Goal: Information Seeking & Learning: Learn about a topic

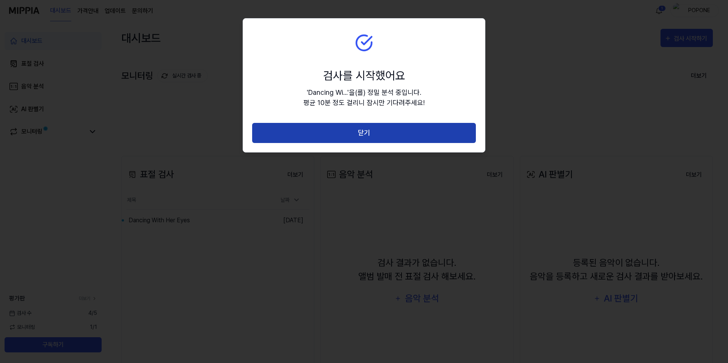
click at [375, 132] on button "닫기" at bounding box center [364, 133] width 224 height 20
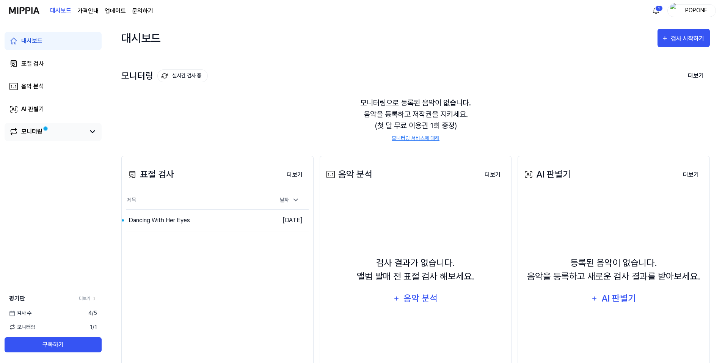
click at [34, 132] on div "모니터링" at bounding box center [31, 131] width 21 height 9
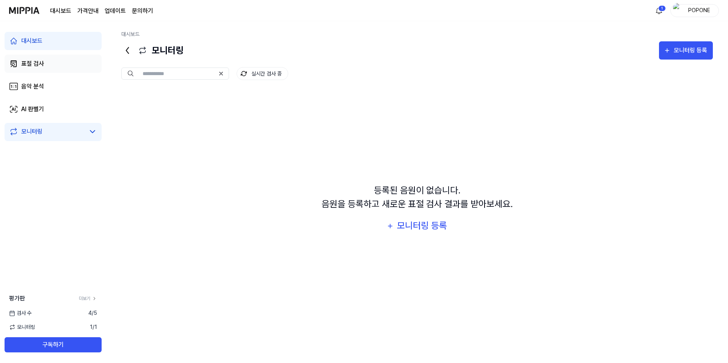
click at [32, 64] on div "표절 검사" at bounding box center [32, 63] width 23 height 9
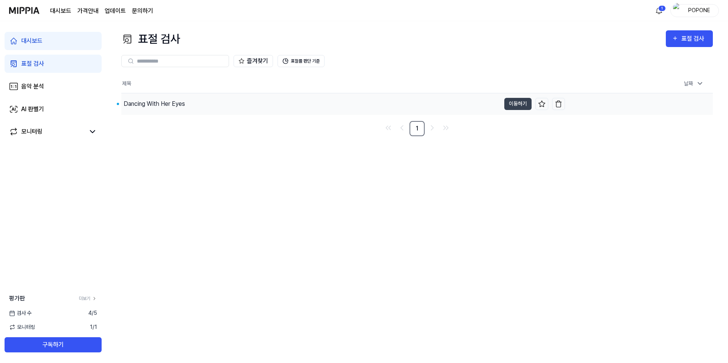
click at [162, 106] on div "Dancing With Her Eyes" at bounding box center [154, 103] width 61 height 9
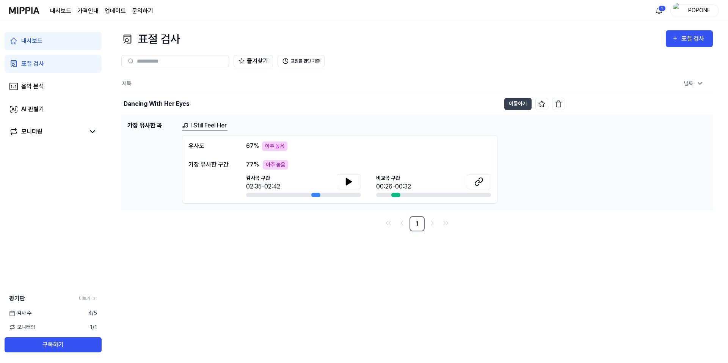
click at [201, 124] on link "I Still Feel Her" at bounding box center [204, 125] width 45 height 9
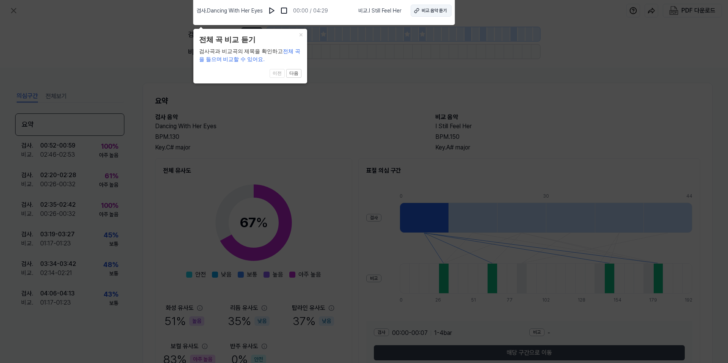
click at [423, 13] on div "비교 음악 듣기" at bounding box center [433, 10] width 25 height 7
click at [359, 59] on icon at bounding box center [364, 179] width 728 height 367
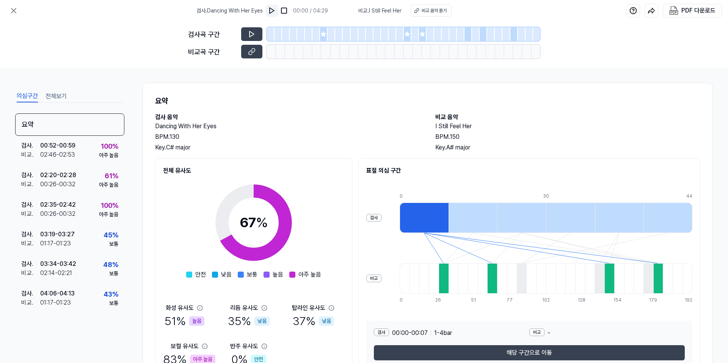
click at [272, 11] on img at bounding box center [272, 11] width 8 height 8
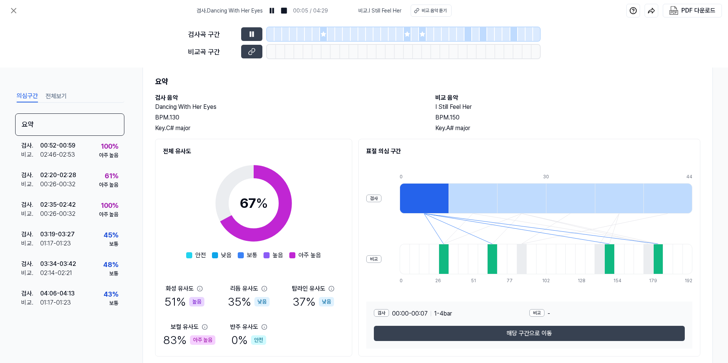
scroll to position [41, 0]
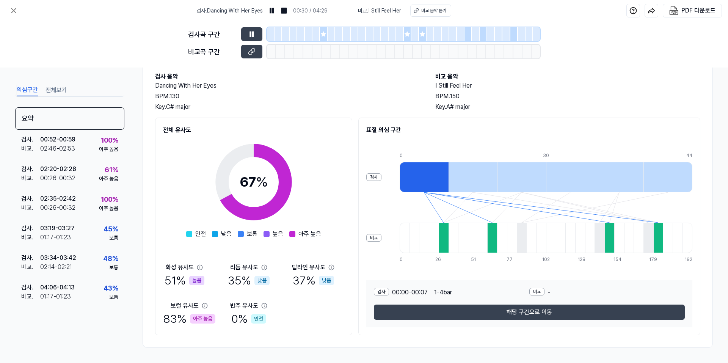
click at [473, 176] on div at bounding box center [472, 177] width 49 height 30
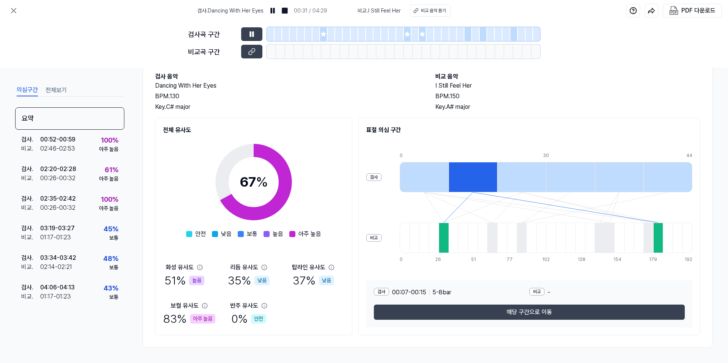
click at [525, 179] on div at bounding box center [521, 177] width 49 height 30
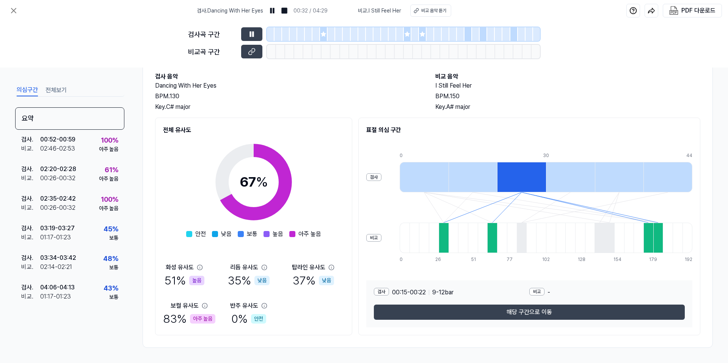
click at [572, 179] on div at bounding box center [570, 177] width 49 height 30
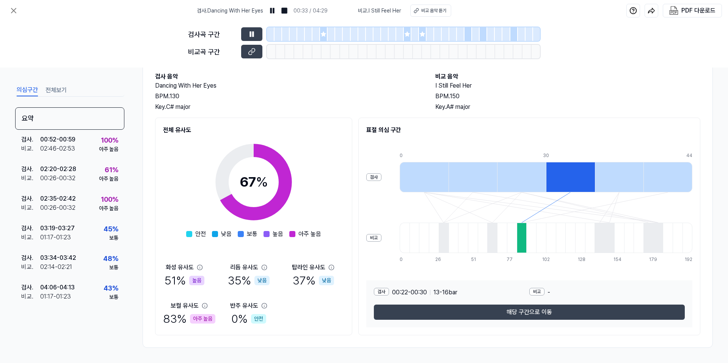
click at [617, 179] on div at bounding box center [619, 177] width 49 height 30
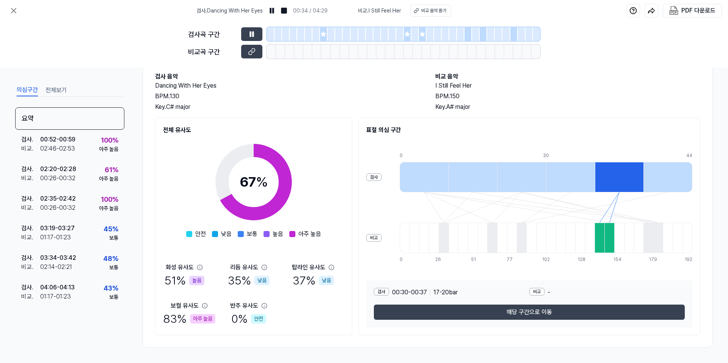
click at [663, 177] on div at bounding box center [667, 177] width 49 height 30
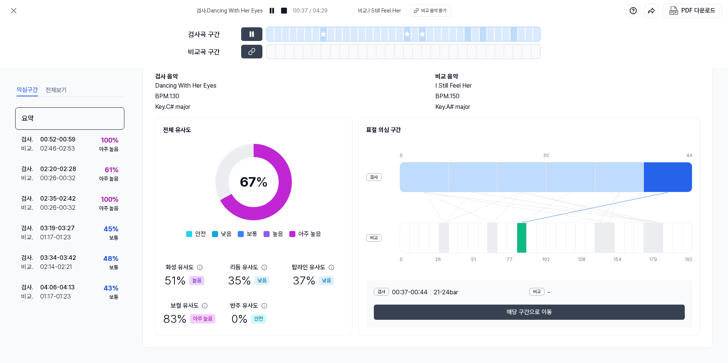
click at [417, 177] on div at bounding box center [423, 177] width 49 height 30
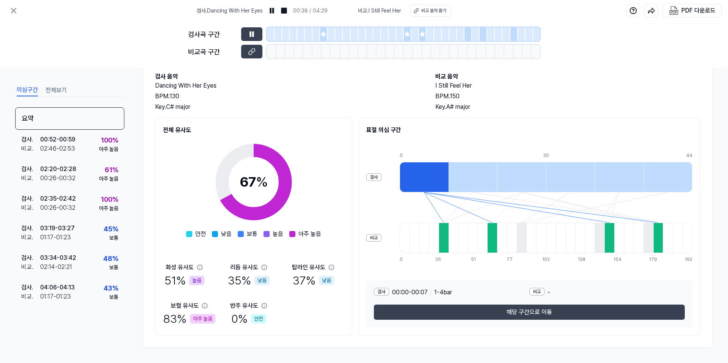
click at [483, 175] on div at bounding box center [472, 177] width 49 height 30
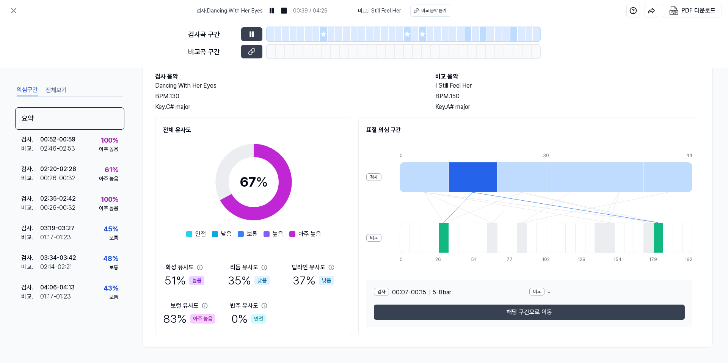
click at [515, 174] on div at bounding box center [521, 177] width 49 height 30
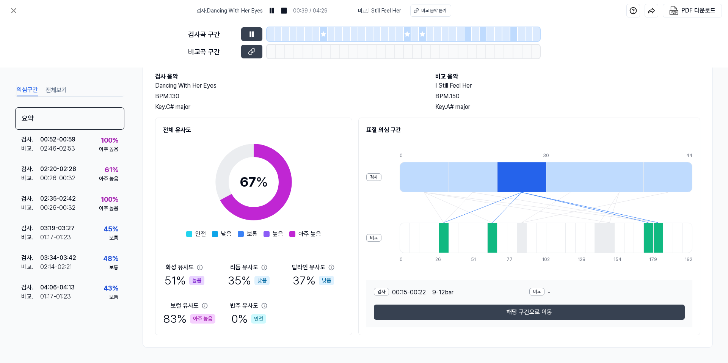
click at [570, 176] on div at bounding box center [570, 177] width 49 height 30
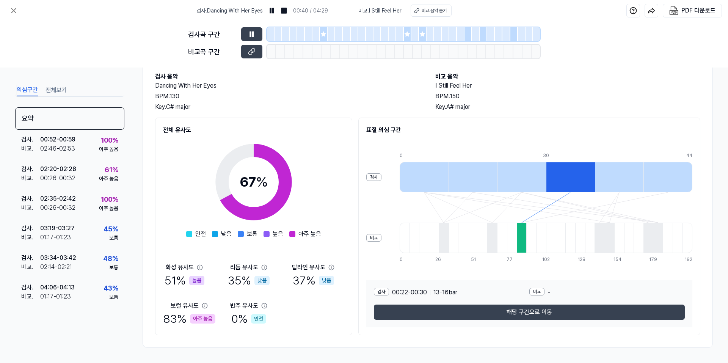
click at [616, 179] on div at bounding box center [619, 177] width 49 height 30
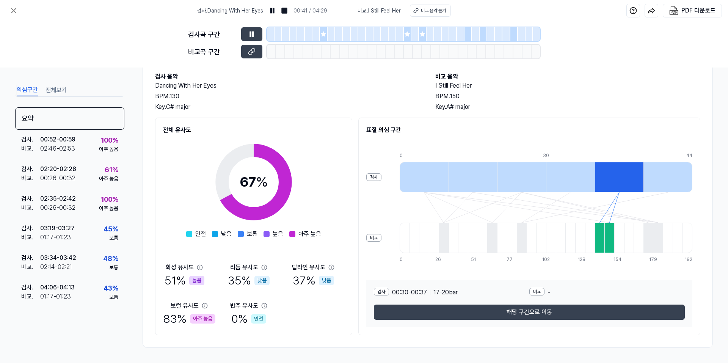
click at [666, 183] on div at bounding box center [667, 177] width 49 height 30
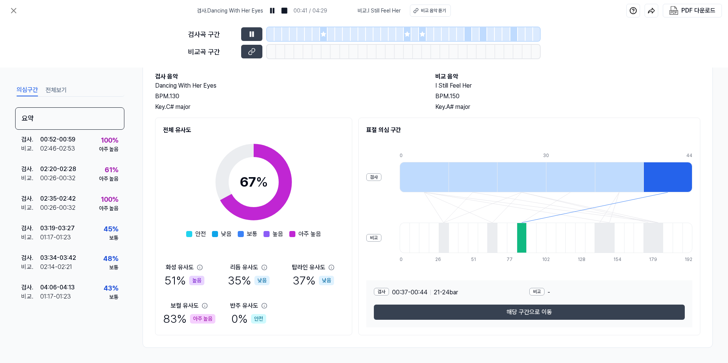
click at [612, 180] on div at bounding box center [619, 177] width 49 height 30
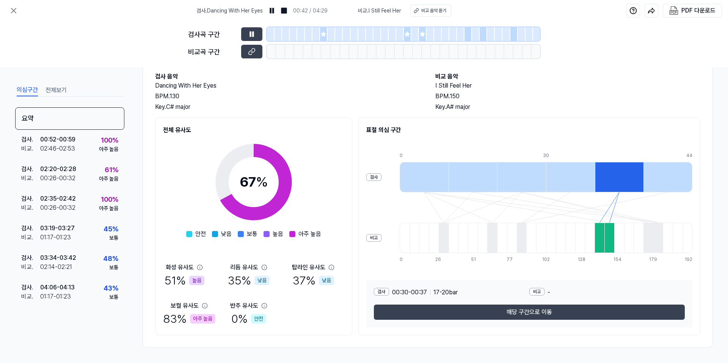
click at [568, 179] on div at bounding box center [570, 177] width 49 height 30
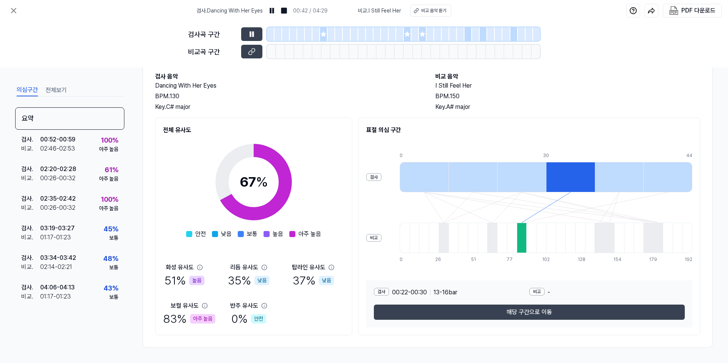
click at [522, 177] on div at bounding box center [521, 177] width 49 height 30
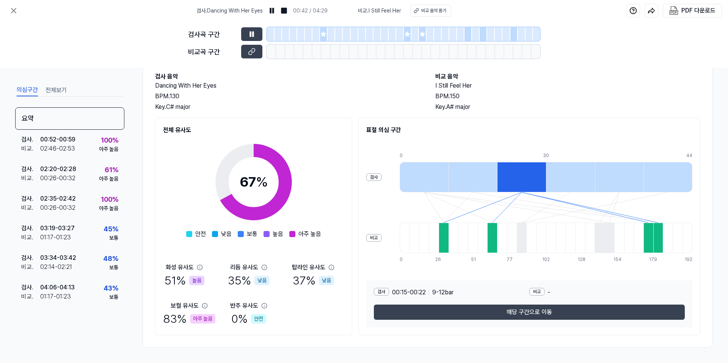
click at [460, 176] on div at bounding box center [472, 177] width 49 height 30
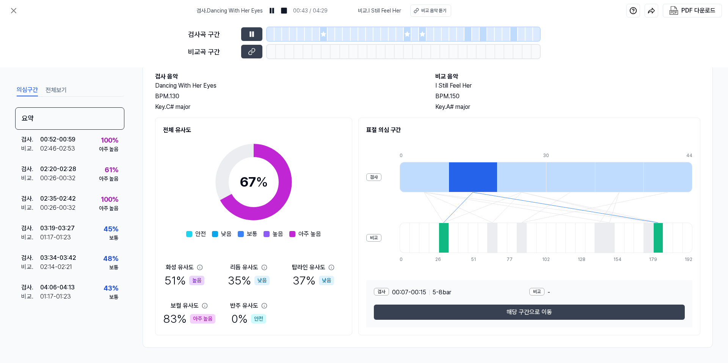
click at [425, 178] on div at bounding box center [423, 177] width 49 height 30
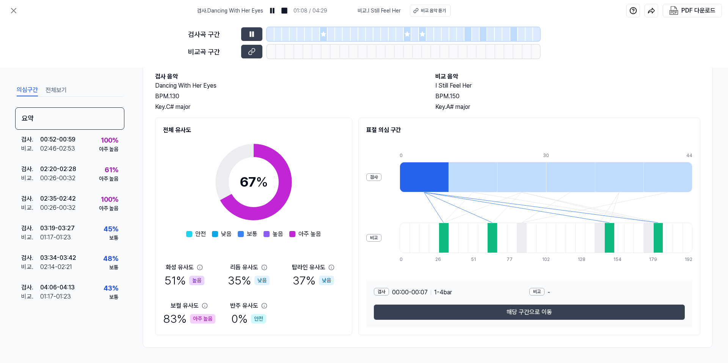
click at [490, 232] on div at bounding box center [492, 237] width 10 height 30
click at [695, 10] on div "PDF 다운로드" at bounding box center [698, 11] width 34 height 10
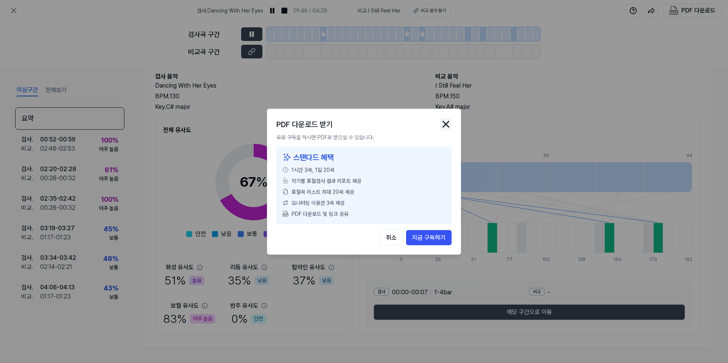
click at [442, 125] on img "button" at bounding box center [445, 123] width 11 height 11
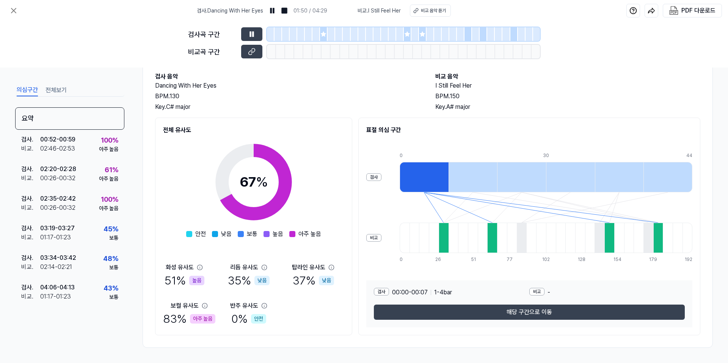
click at [338, 87] on h2 "Dancing With Her Eyes" at bounding box center [287, 85] width 265 height 9
click at [254, 39] on button at bounding box center [251, 34] width 21 height 14
click at [249, 56] on button at bounding box center [251, 52] width 21 height 14
drag, startPoint x: 434, startPoint y: 98, endPoint x: 464, endPoint y: 96, distance: 30.4
click at [464, 96] on div "BPM. 150" at bounding box center [567, 96] width 265 height 9
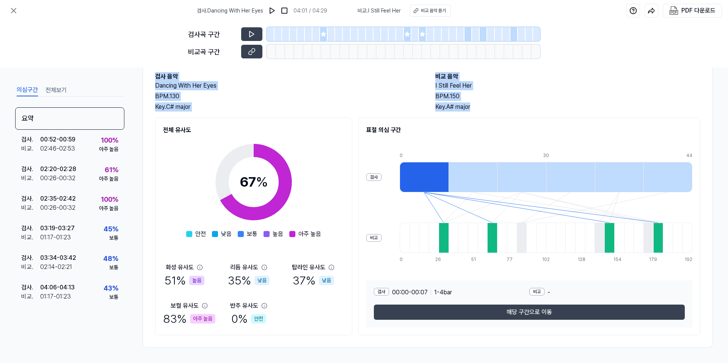
drag, startPoint x: 156, startPoint y: 76, endPoint x: 485, endPoint y: 107, distance: 330.4
click at [485, 107] on div "검사 음악 Dancing With Her Eyes BPM. 130 Key. C# major 비교 음악 I Still Feel Her BPM. …" at bounding box center [427, 91] width 545 height 39
click at [254, 55] on icon at bounding box center [252, 52] width 8 height 8
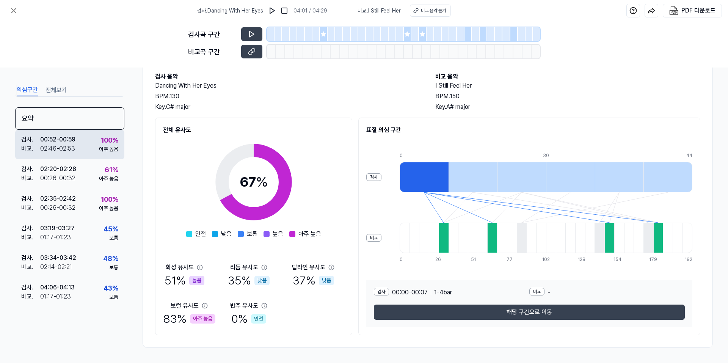
click at [67, 139] on div "00:52 - 00:59" at bounding box center [57, 139] width 35 height 9
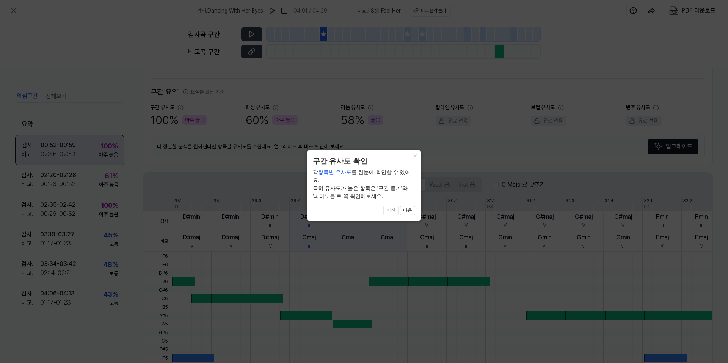
scroll to position [157, 0]
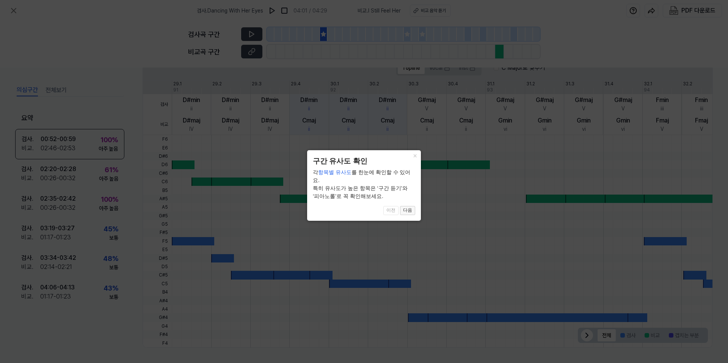
click at [410, 206] on button "다음" at bounding box center [407, 210] width 15 height 9
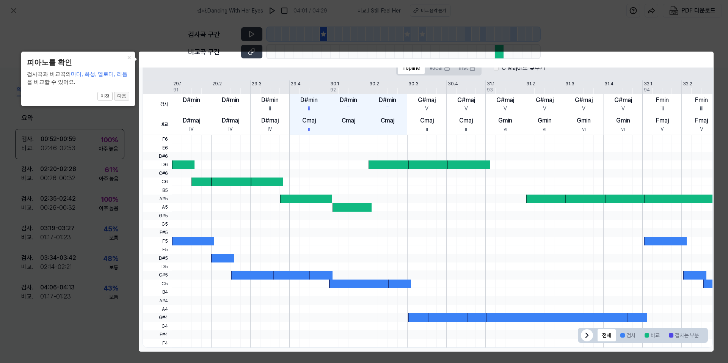
click at [125, 97] on button "다음" at bounding box center [121, 96] width 15 height 9
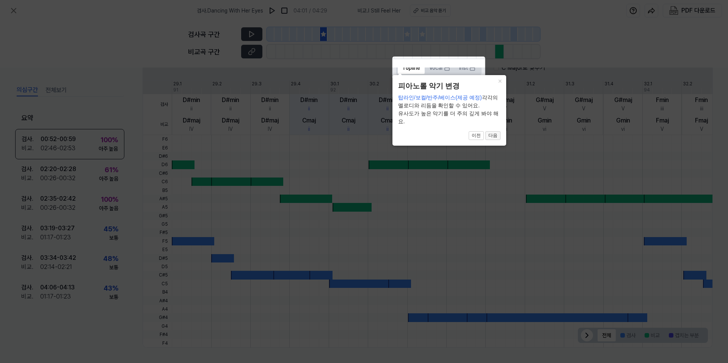
click at [493, 137] on button "다음" at bounding box center [492, 135] width 15 height 9
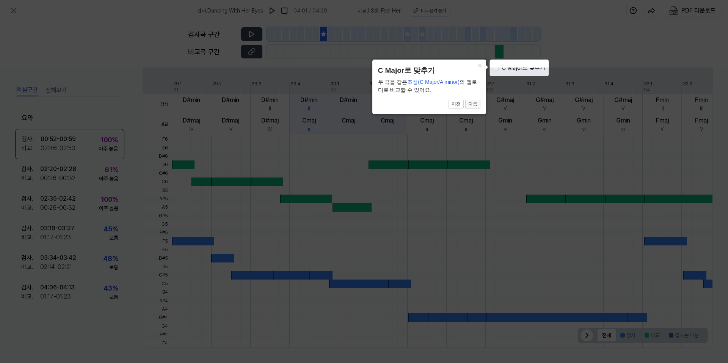
click at [472, 102] on button "다음" at bounding box center [472, 104] width 15 height 9
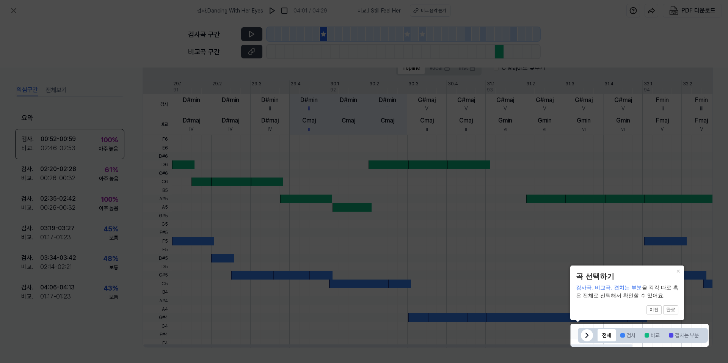
click at [582, 338] on icon at bounding box center [586, 335] width 9 height 9
click at [677, 271] on button "×" at bounding box center [678, 270] width 12 height 11
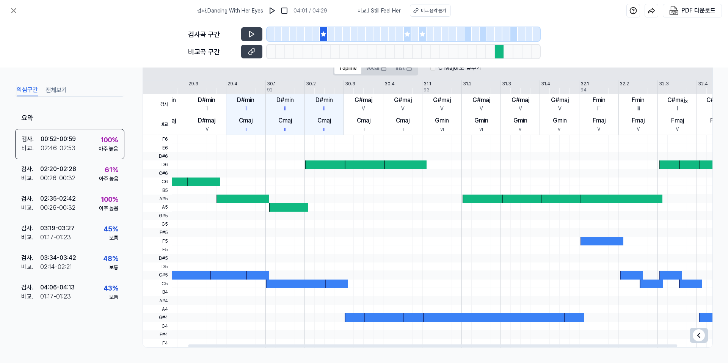
scroll to position [0, 0]
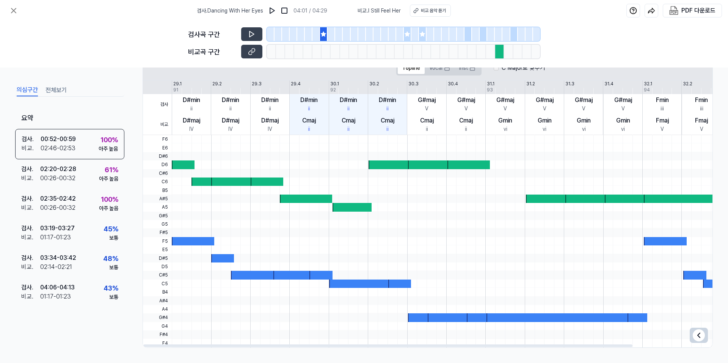
drag, startPoint x: 624, startPoint y: 345, endPoint x: 446, endPoint y: 334, distance: 177.7
click at [453, 344] on div at bounding box center [387, 345] width 489 height 3
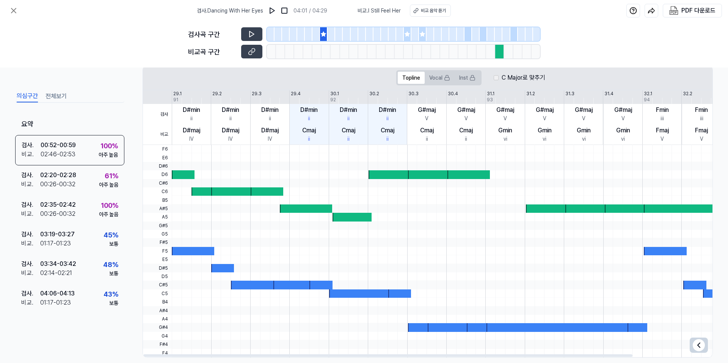
scroll to position [152, 0]
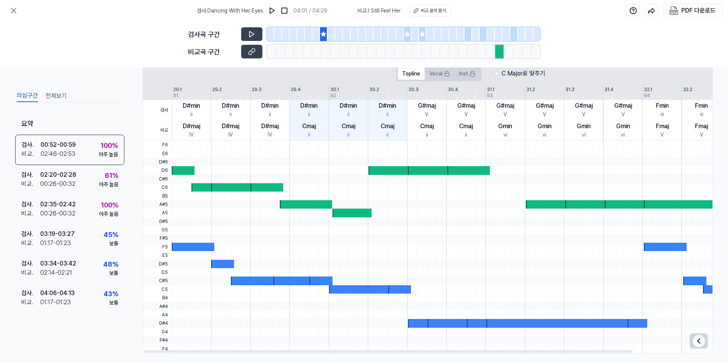
click at [176, 92] on div "91" at bounding box center [175, 95] width 5 height 7
click at [323, 32] on icon at bounding box center [323, 34] width 6 height 6
click at [435, 169] on div at bounding box center [429, 170] width 42 height 8
click at [247, 35] on button at bounding box center [251, 34] width 21 height 14
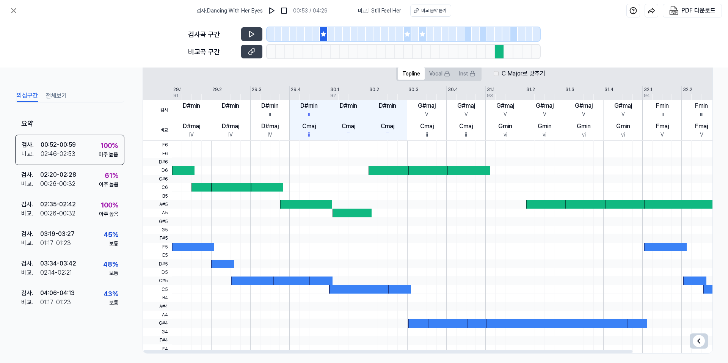
click at [212, 236] on div at bounding box center [485, 238] width 626 height 8
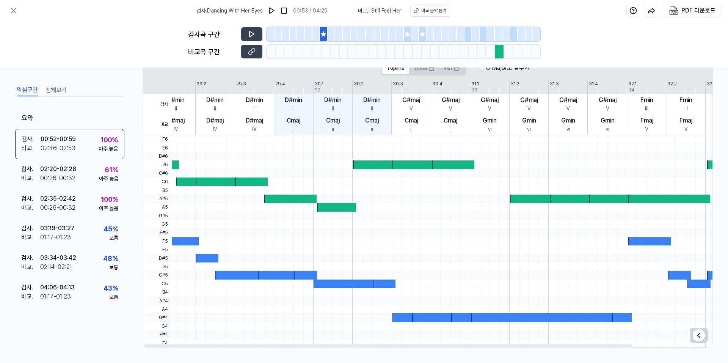
scroll to position [0, 0]
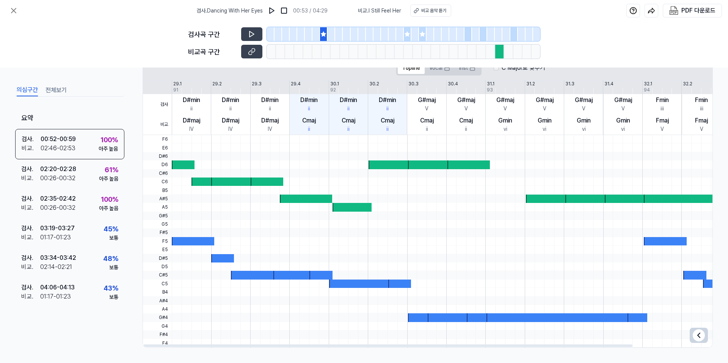
drag, startPoint x: 617, startPoint y: 346, endPoint x: 433, endPoint y: 333, distance: 184.3
click at [439, 344] on div at bounding box center [387, 345] width 489 height 3
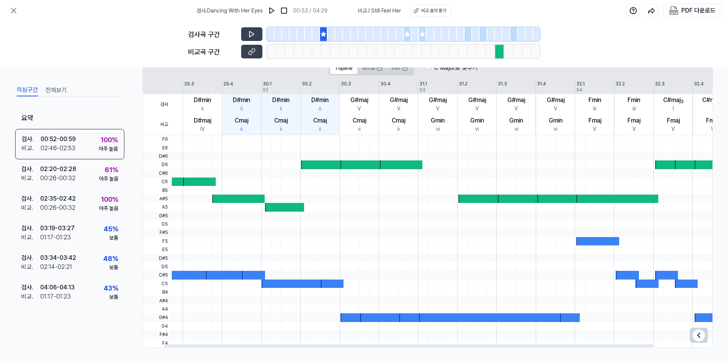
scroll to position [0, 81]
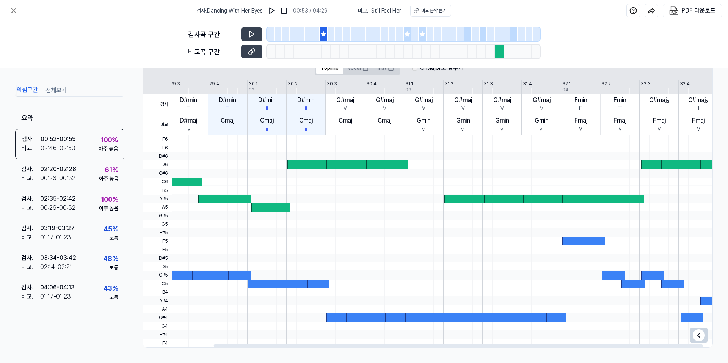
drag, startPoint x: 623, startPoint y: 345, endPoint x: 693, endPoint y: 347, distance: 70.5
click at [693, 347] on div at bounding box center [458, 345] width 489 height 3
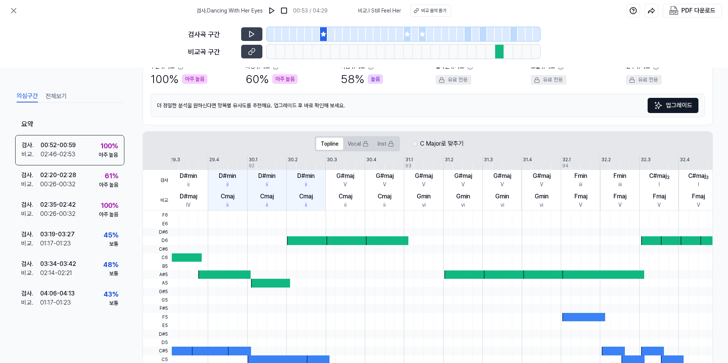
click at [437, 143] on label "C Major로 맞추기" at bounding box center [442, 143] width 44 height 9
click at [349, 144] on button "Vocal" at bounding box center [358, 144] width 30 height 12
click at [381, 147] on button "Inst" at bounding box center [385, 144] width 25 height 12
click at [352, 145] on button "Vocal" at bounding box center [358, 144] width 30 height 12
click at [331, 144] on button "Topline" at bounding box center [329, 144] width 27 height 12
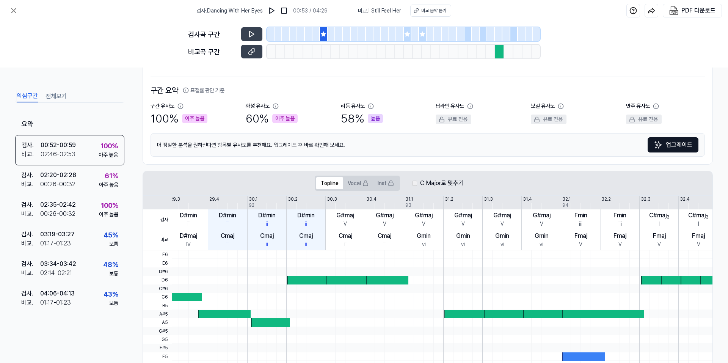
scroll to position [0, 0]
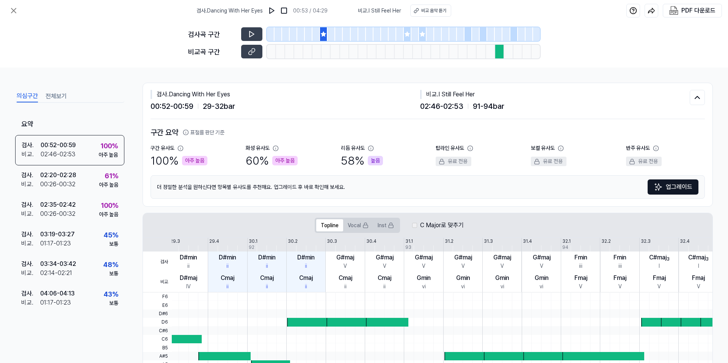
click at [293, 94] on div "검사 . Dancing With Her Eyes" at bounding box center [284, 94] width 269 height 9
click at [696, 97] on icon at bounding box center [696, 97] width 9 height 9
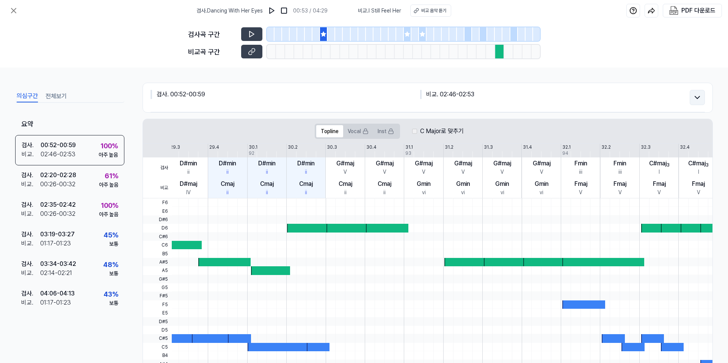
click at [696, 97] on icon at bounding box center [697, 97] width 5 height 2
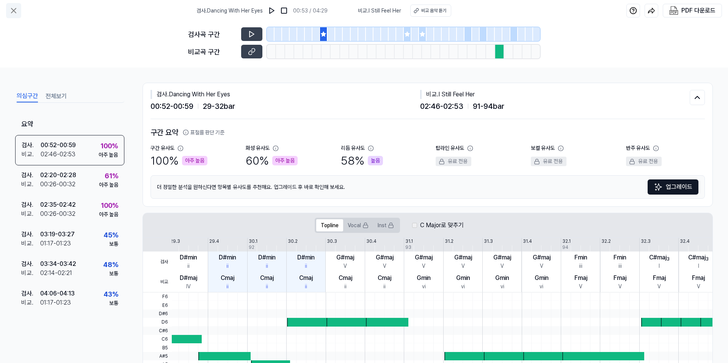
click at [15, 11] on icon at bounding box center [13, 10] width 9 height 9
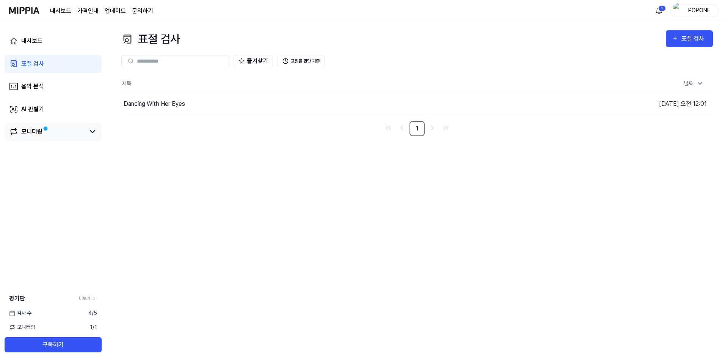
click at [38, 133] on div "모니터링" at bounding box center [31, 131] width 21 height 9
